Goal: Task Accomplishment & Management: Complete application form

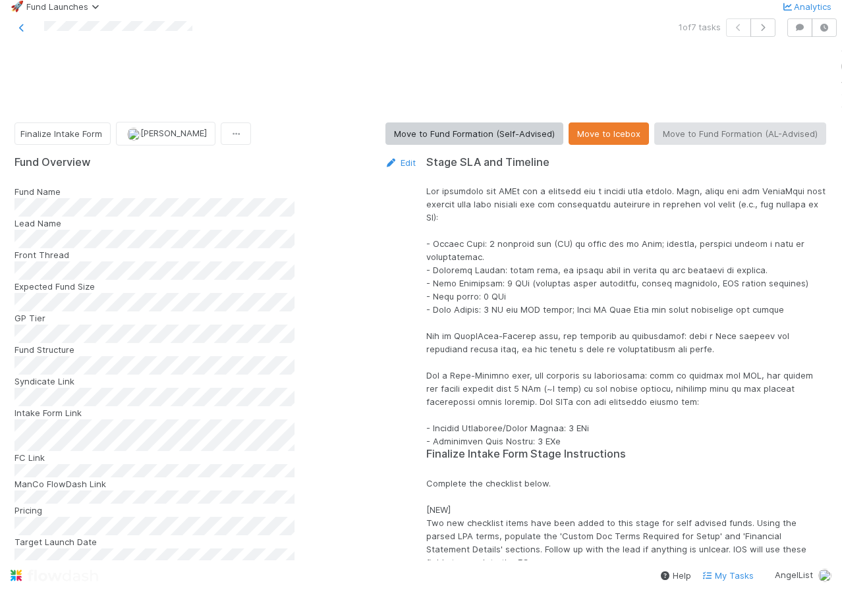
scroll to position [989, 0]
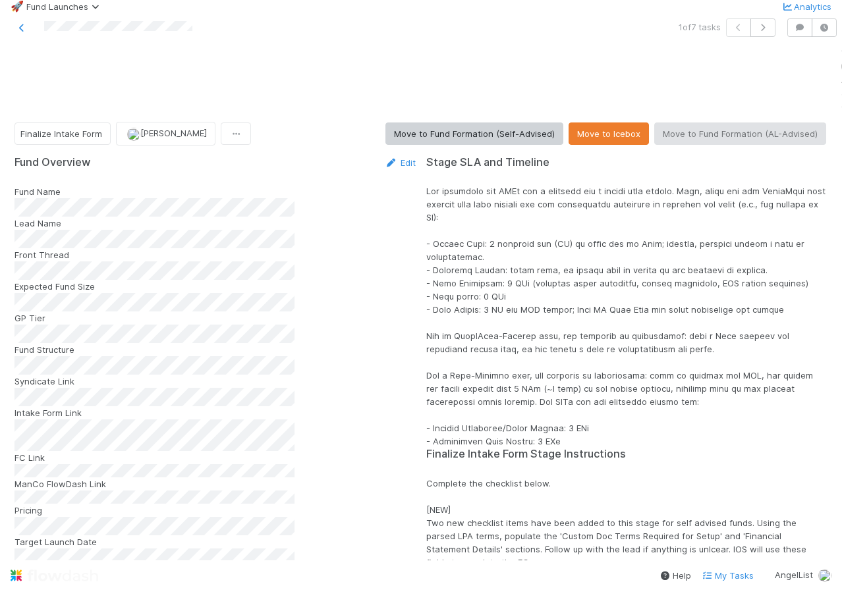
scroll to position [2180, 0]
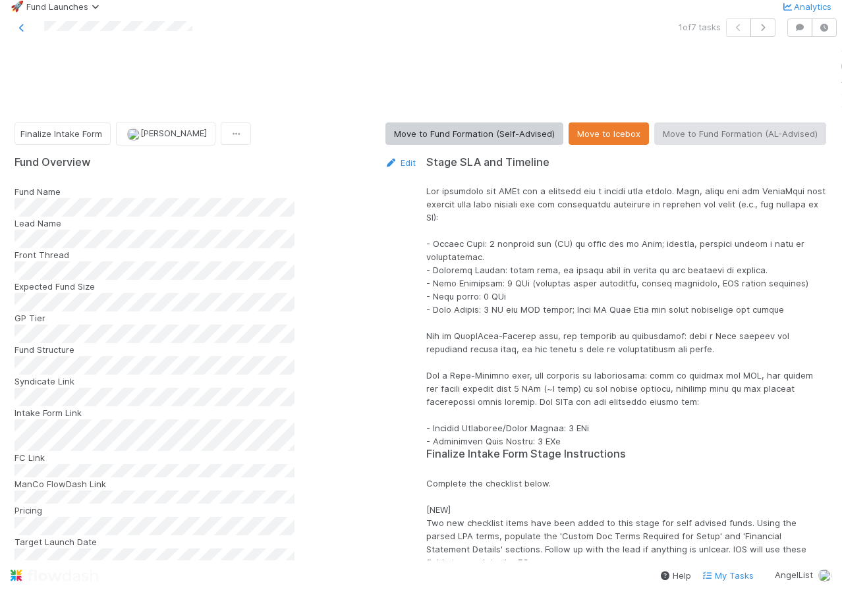
scroll to position [2253, 0]
